Goal: Task Accomplishment & Management: Complete application form

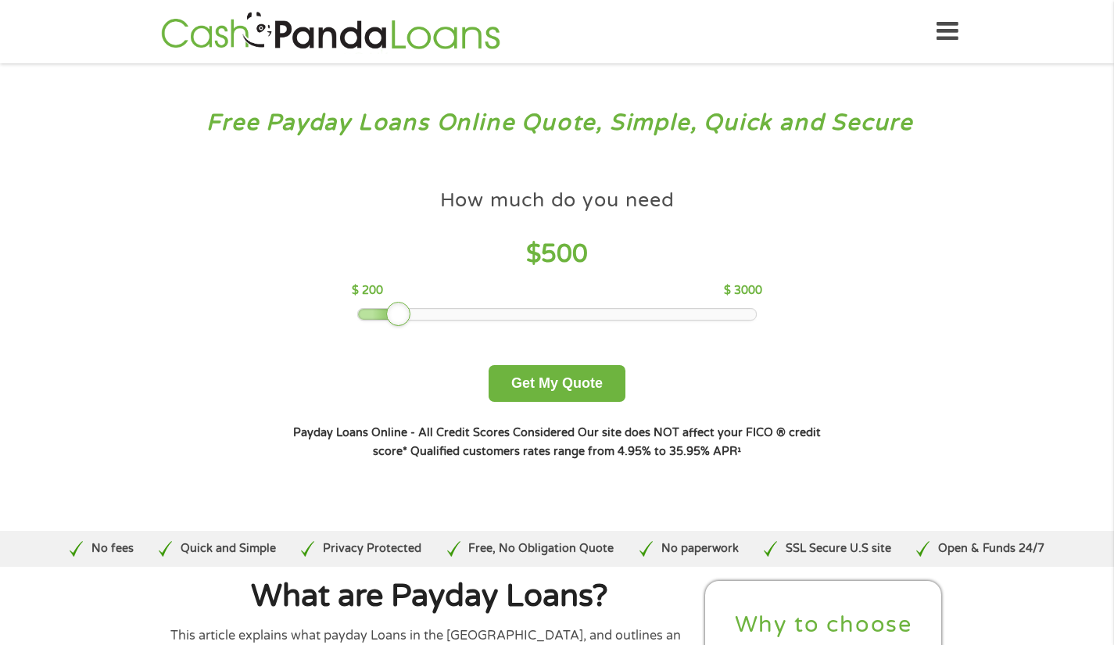
drag, startPoint x: 467, startPoint y: 314, endPoint x: 399, endPoint y: 315, distance: 68.8
click at [399, 315] on div at bounding box center [398, 314] width 25 height 25
click at [540, 386] on button "Get My Quote" at bounding box center [557, 383] width 137 height 37
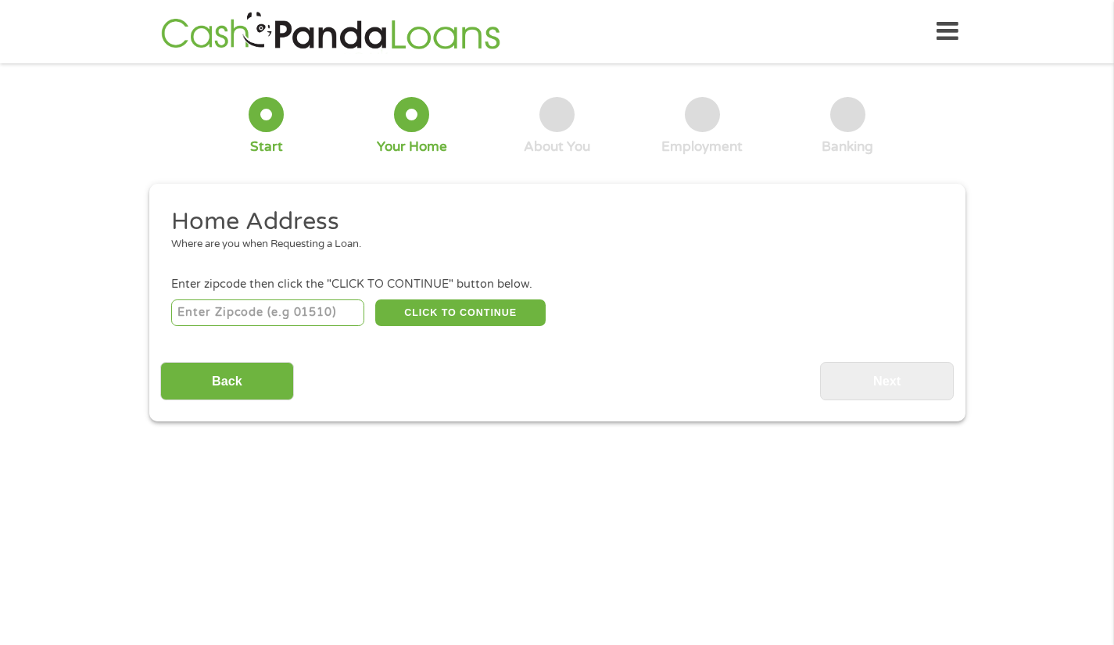
click at [338, 307] on input "number" at bounding box center [267, 312] width 193 height 27
click at [304, 313] on input "number" at bounding box center [267, 312] width 193 height 27
type input "4413"
type input "44130"
click at [417, 313] on button "CLICK TO CONTINUE" at bounding box center [460, 312] width 170 height 27
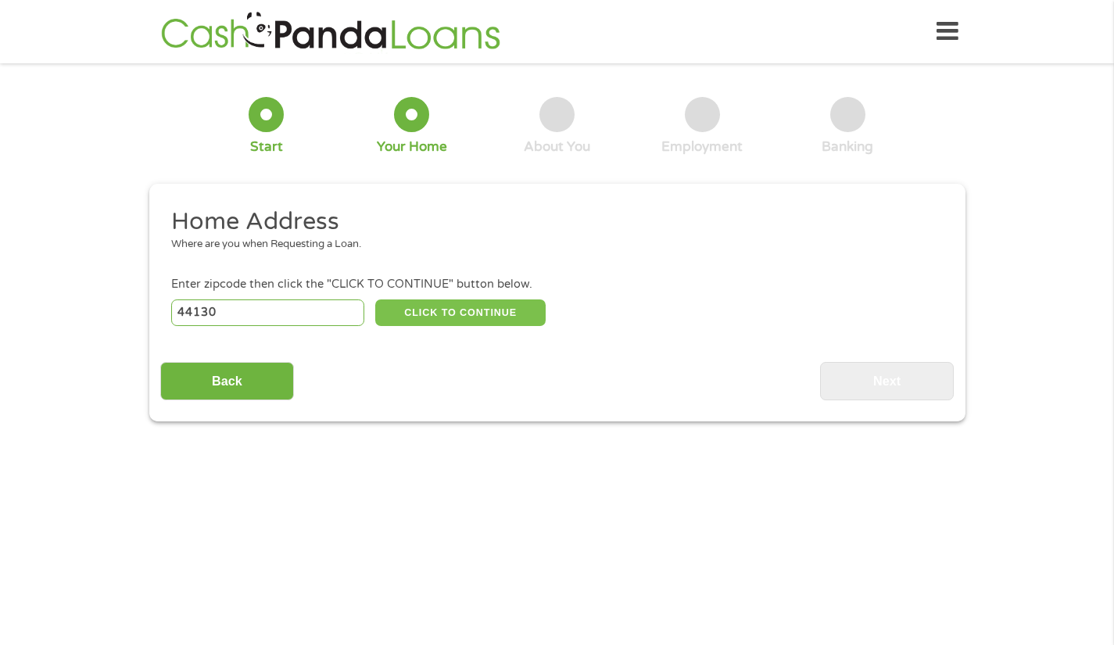
type input "44130"
type input "[GEOGRAPHIC_DATA]"
select select "[US_STATE]"
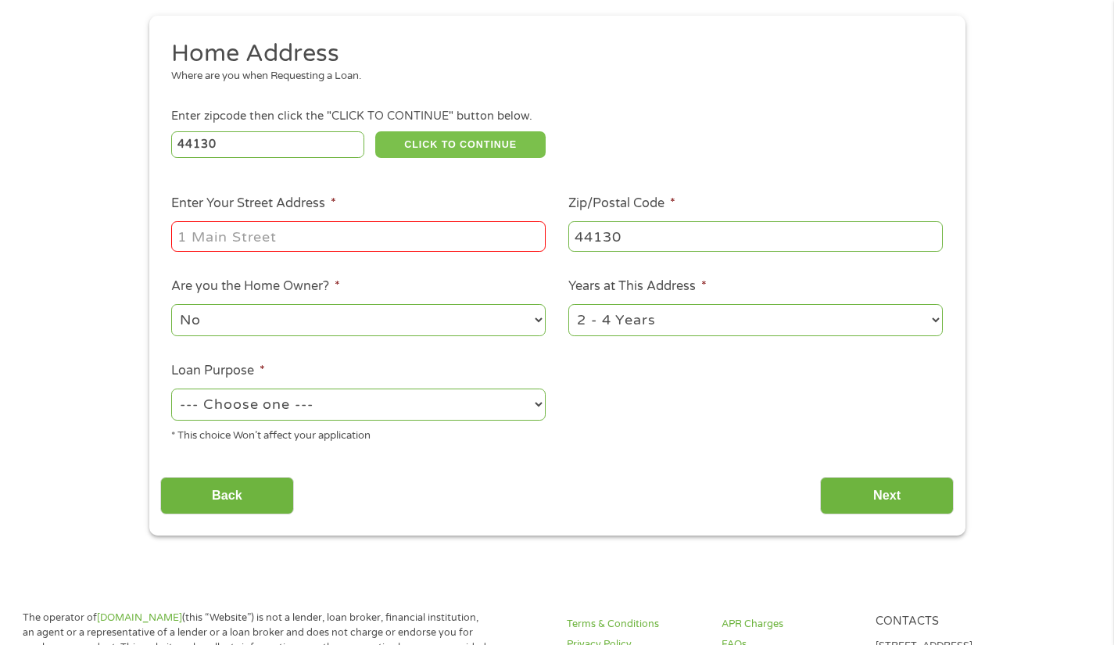
scroll to position [249, 0]
